Goal: Communication & Community: Share content

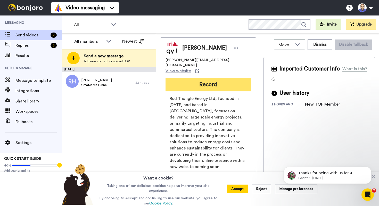
click at [206, 80] on button "Record" at bounding box center [207, 84] width 85 height 13
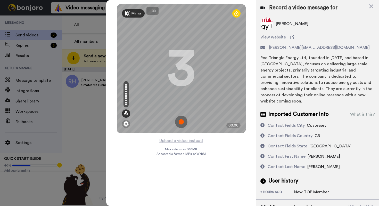
click at [182, 121] on img at bounding box center [181, 121] width 12 height 12
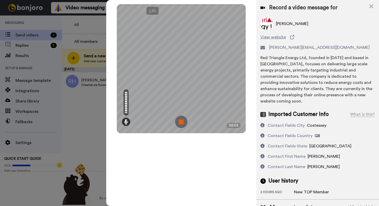
click at [182, 121] on img at bounding box center [181, 121] width 12 height 12
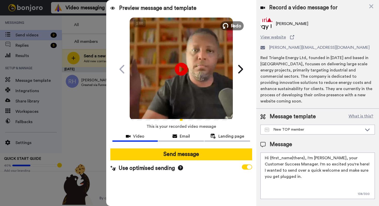
click at [233, 26] on span "Redo" at bounding box center [235, 25] width 11 height 7
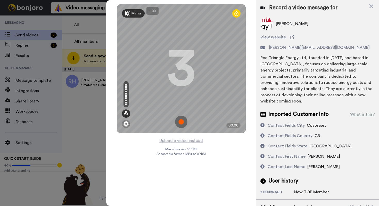
click at [183, 121] on img at bounding box center [181, 121] width 12 height 12
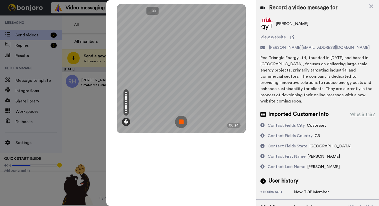
click at [183, 121] on img at bounding box center [181, 121] width 12 height 12
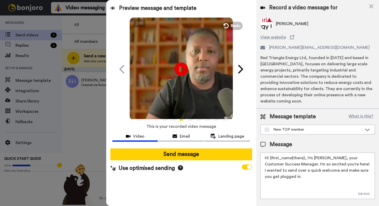
click at [183, 70] on icon "Play/Pause" at bounding box center [181, 69] width 14 height 24
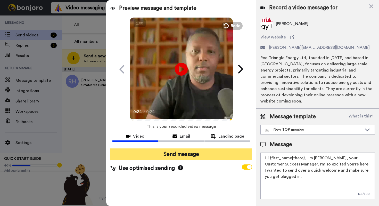
click at [177, 154] on button "Send message" at bounding box center [181, 154] width 142 height 12
